Goal: Use online tool/utility: Utilize a website feature to perform a specific function

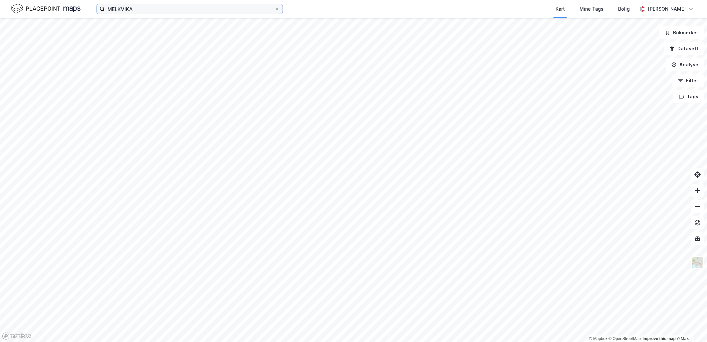
click at [150, 9] on input "MELKVIKA" at bounding box center [190, 9] width 170 height 10
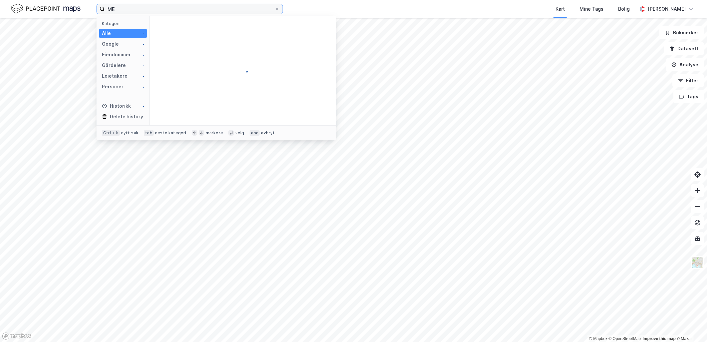
type input "M"
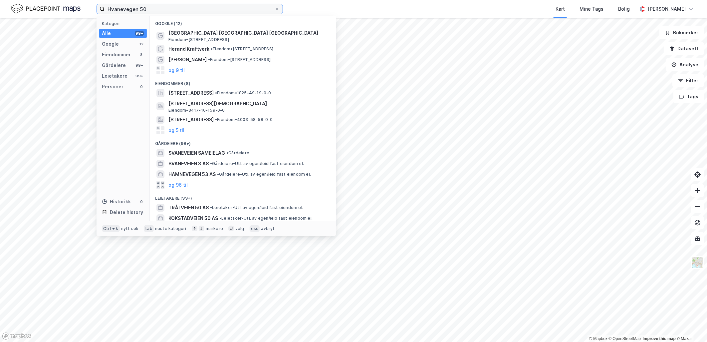
click at [118, 8] on input "Hvanevegen 50" at bounding box center [190, 9] width 170 height 10
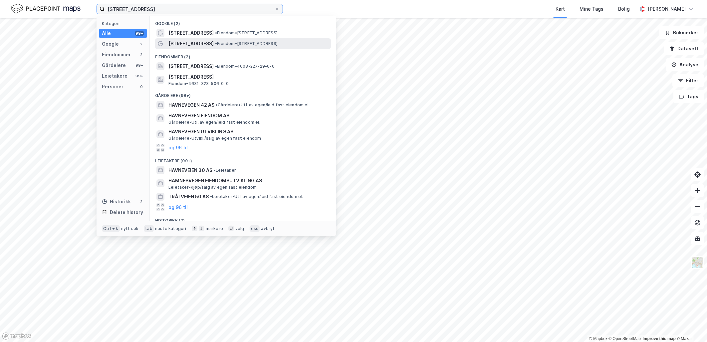
type input "[STREET_ADDRESS]"
click at [249, 41] on span "• Eiendom • [STREET_ADDRESS]" at bounding box center [246, 43] width 63 height 5
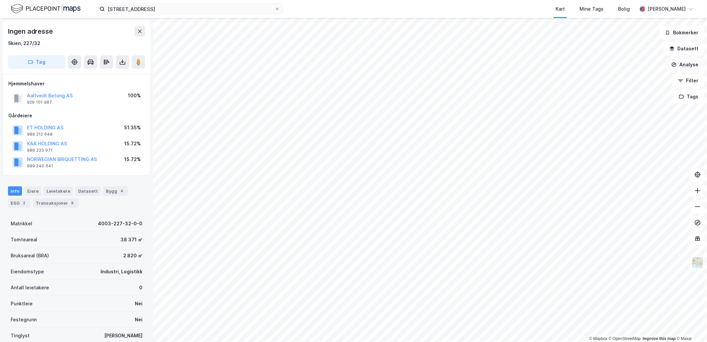
click at [692, 69] on button "Analyse" at bounding box center [685, 64] width 39 height 13
click at [626, 67] on div "Mål avstand" at bounding box center [627, 65] width 58 height 6
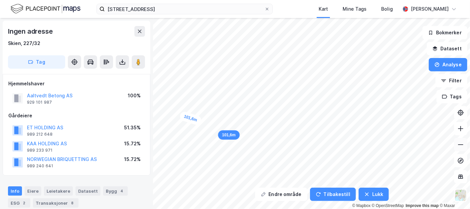
click at [461, 144] on icon at bounding box center [460, 144] width 5 height 1
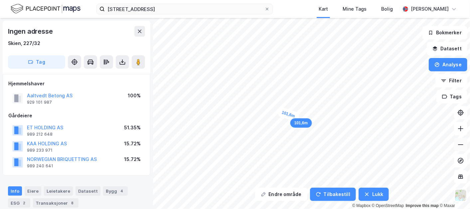
click at [461, 144] on icon at bounding box center [460, 144] width 5 height 1
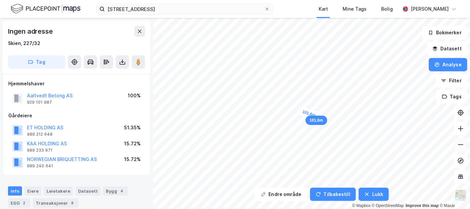
click at [461, 144] on icon at bounding box center [460, 144] width 5 height 1
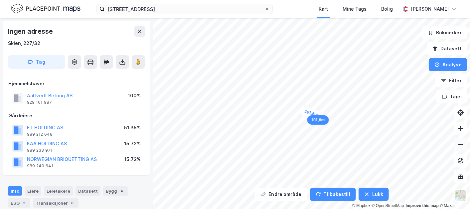
click at [461, 144] on icon at bounding box center [460, 144] width 5 height 1
click at [299, 193] on div "Endre område Tilbakestill Lukk 101,6m 101,6m © Mapbox © OpenStreetMap Improve t…" at bounding box center [235, 113] width 470 height 191
